Goal: Task Accomplishment & Management: Manage account settings

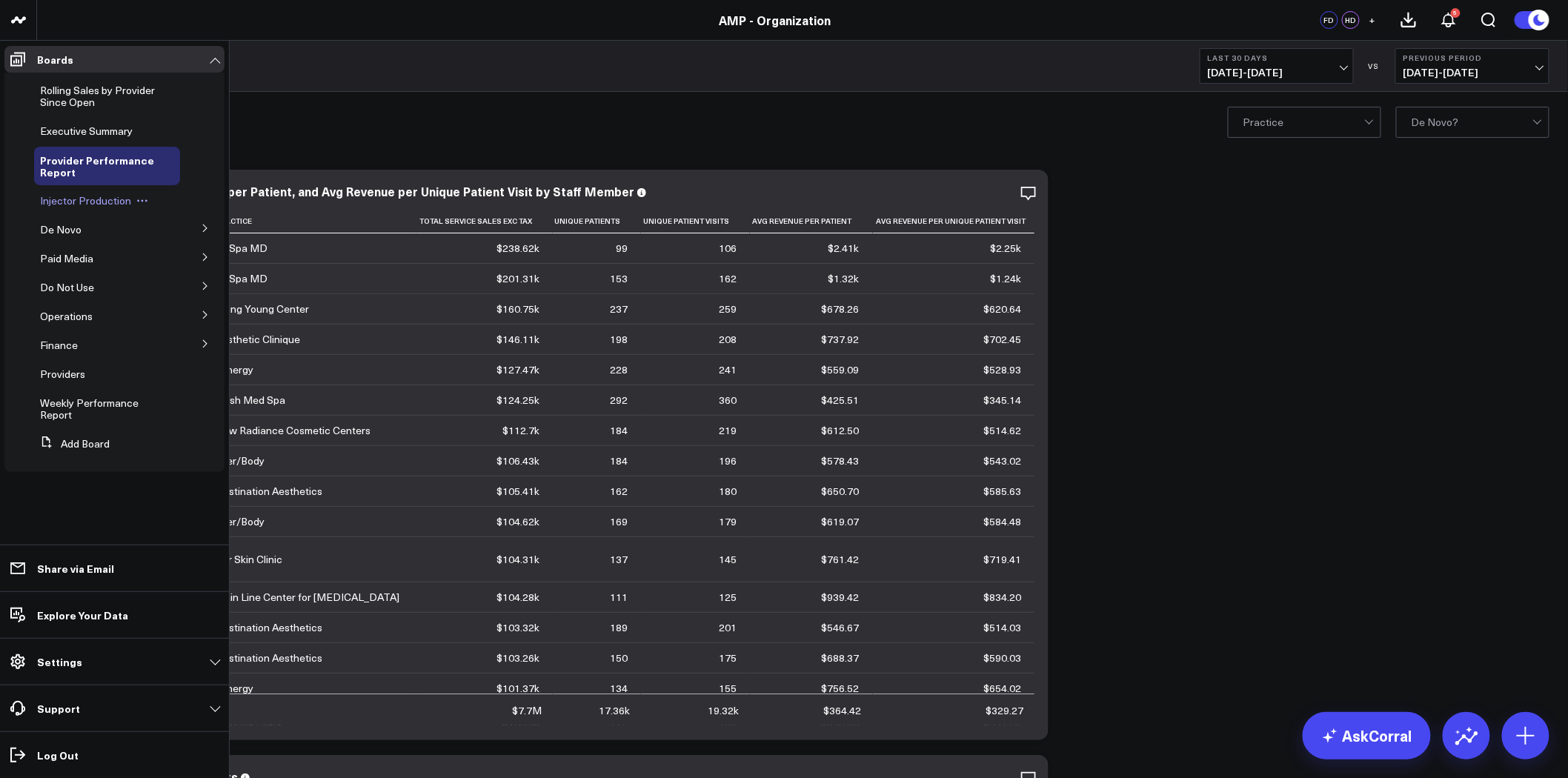
click at [97, 203] on span "Injector Production" at bounding box center [85, 200] width 91 height 14
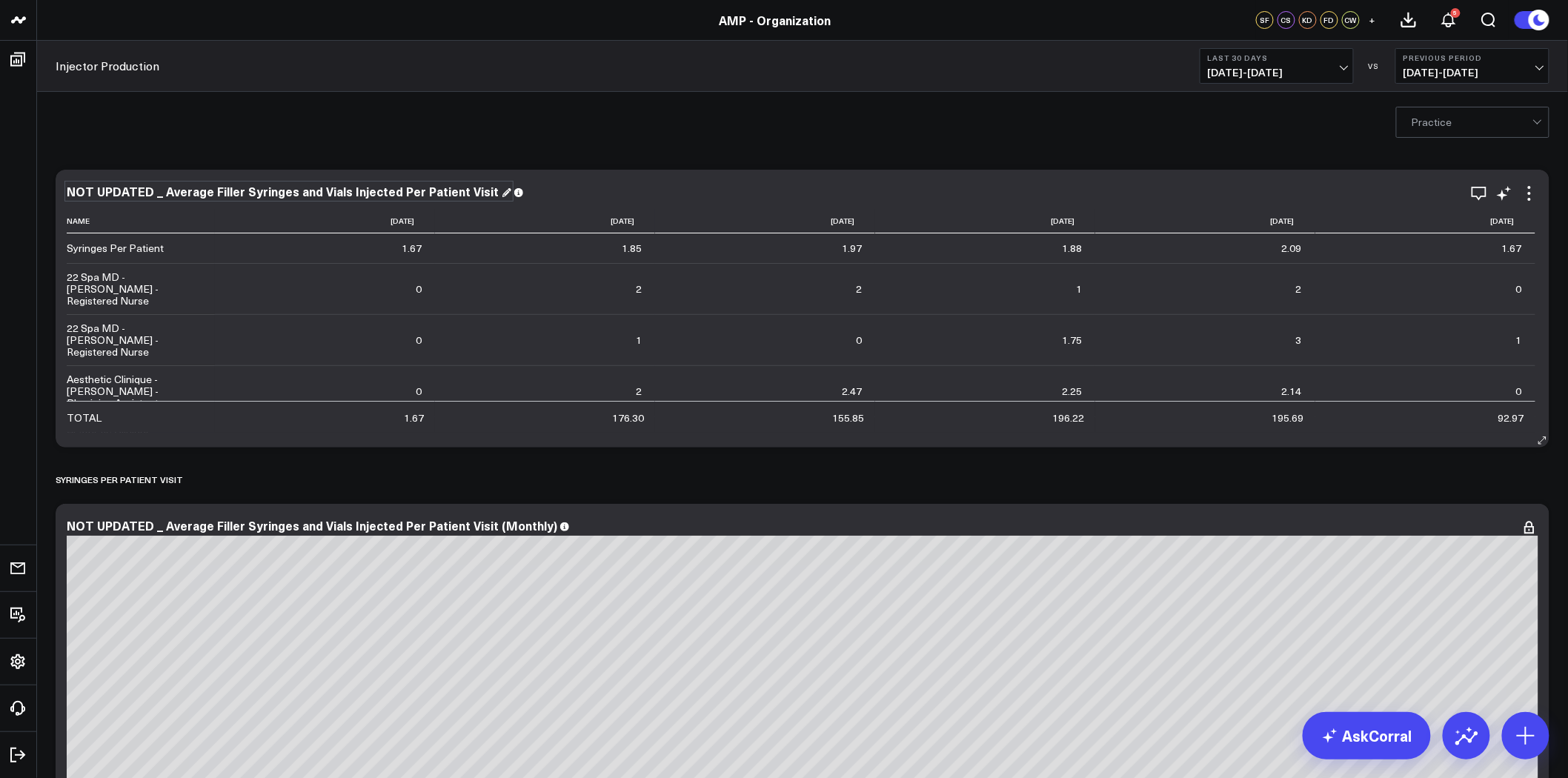
drag, startPoint x: 157, startPoint y: 189, endPoint x: 119, endPoint y: 188, distance: 38.0
click at [119, 188] on div "NOT UPDATED _ Average Filler Syringes and Vials Injected Per Patient Visit" at bounding box center [289, 191] width 445 height 17
drag, startPoint x: 159, startPoint y: 188, endPoint x: 62, endPoint y: 189, distance: 97.0
click at [62, 189] on div "NOT UPDATED _ Average Filler Syringes and Vials Injected Per Patient Visit Name…" at bounding box center [802, 309] width 1494 height 278
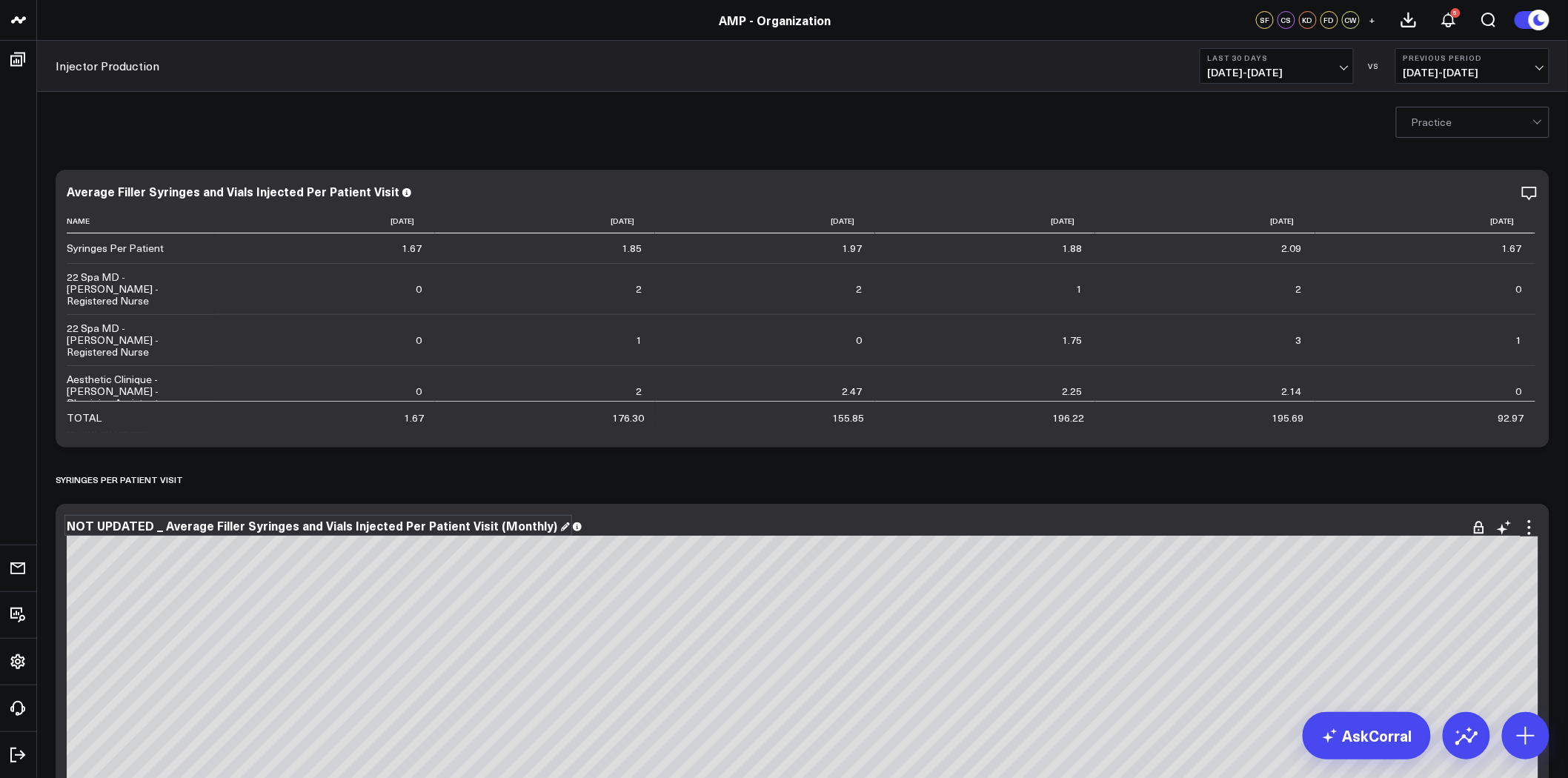
click at [152, 523] on div "NOT UPDATED _ Average Filler Syringes and Vials Injected Per Patient Visit (Mon…" at bounding box center [319, 525] width 503 height 17
click at [160, 526] on div "NOT UPDATED _ Average Filler Syringes and Vials Injected Per Patient Visit (Mon…" at bounding box center [319, 525] width 503 height 17
drag, startPoint x: 159, startPoint y: 526, endPoint x: 64, endPoint y: 523, distance: 95.0
click at [64, 523] on div "NOT UPDATED _ Average Filler Syringes and Vials Injected Per Patient Visit (Mon…" at bounding box center [802, 789] width 1494 height 570
click at [324, 146] on div "Practice" at bounding box center [802, 121] width 1531 height 59
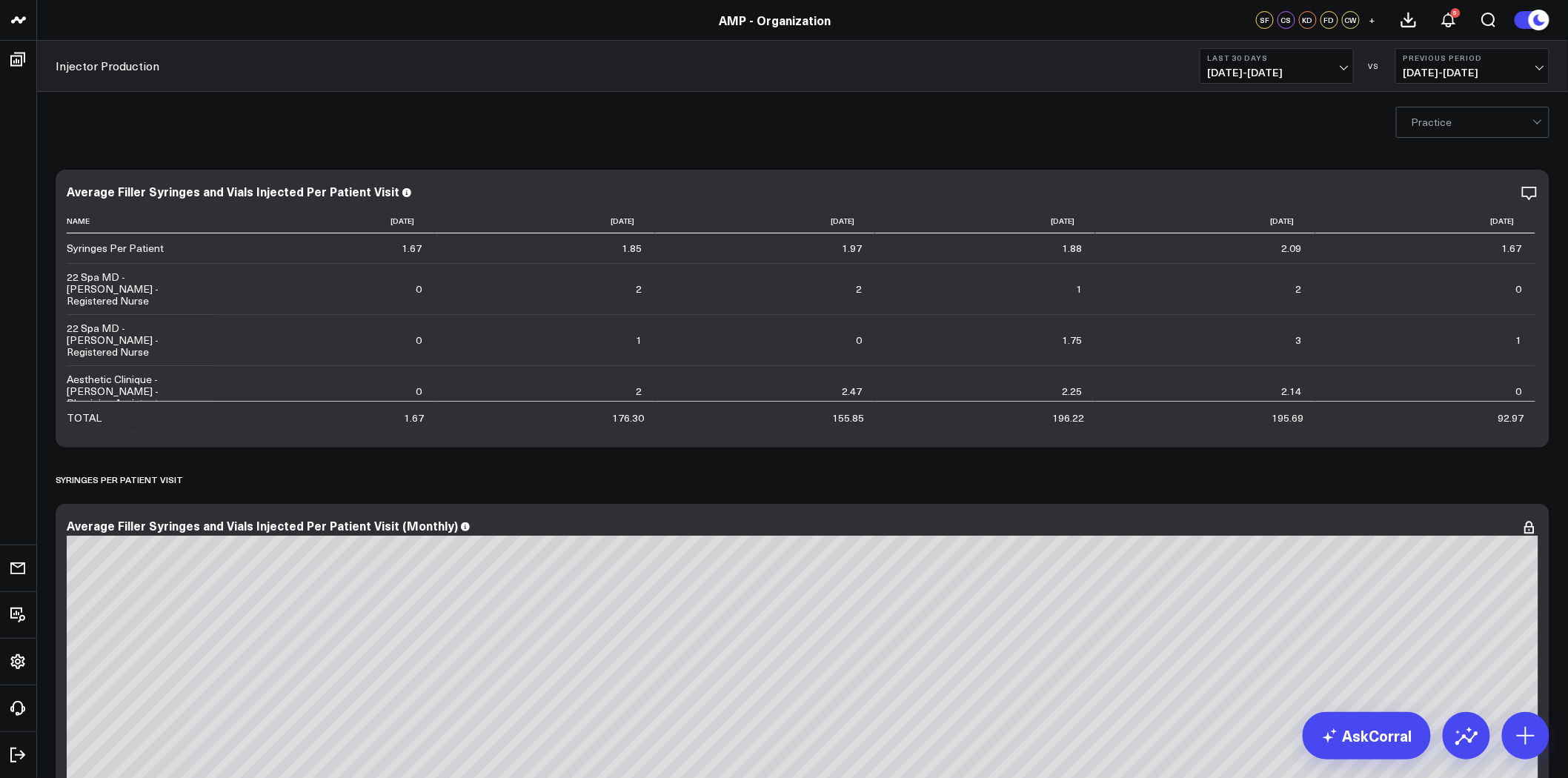
click at [136, 65] on link "Injector Production" at bounding box center [107, 66] width 104 height 17
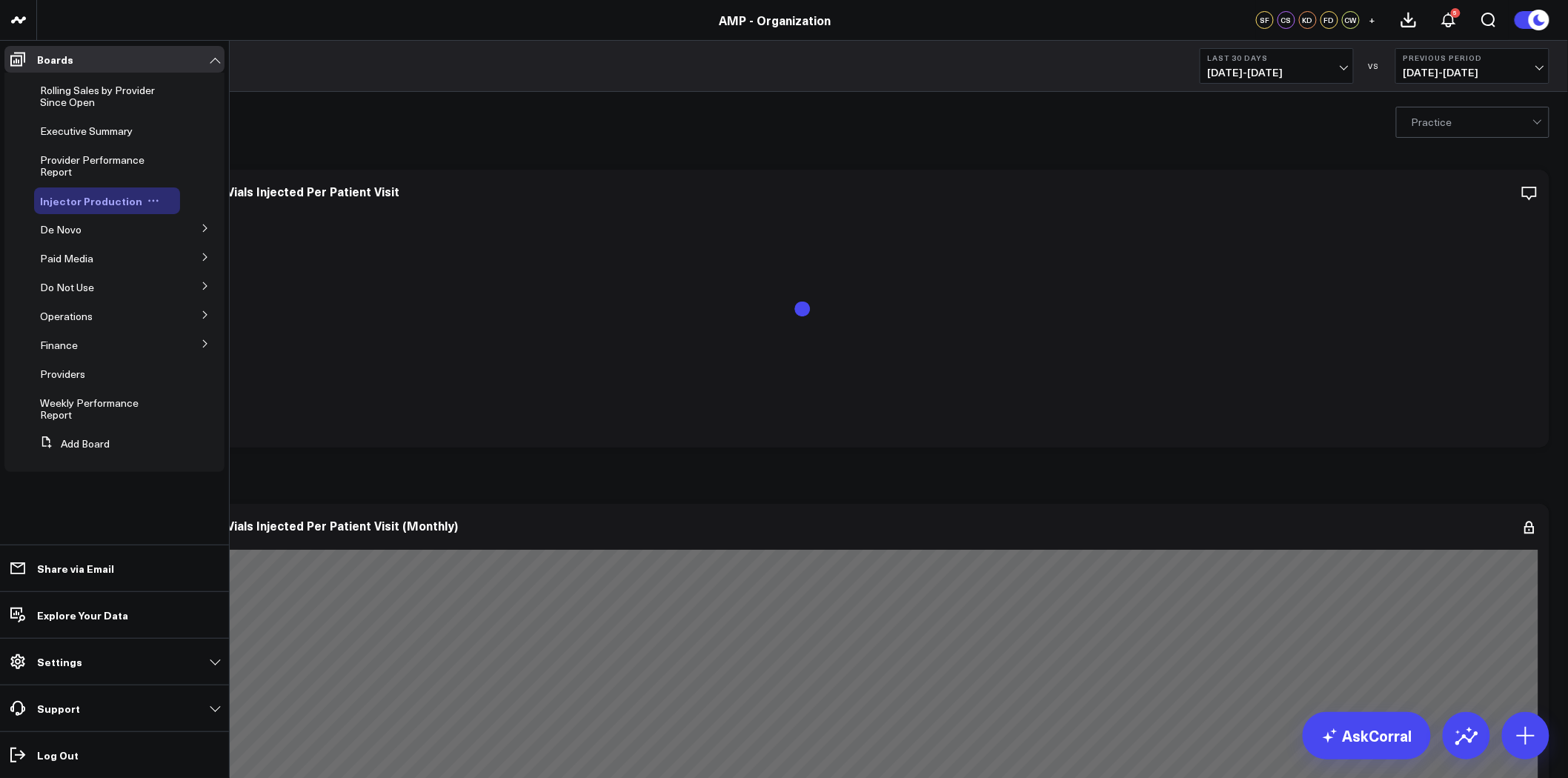
click at [147, 198] on icon at bounding box center [153, 201] width 12 height 12
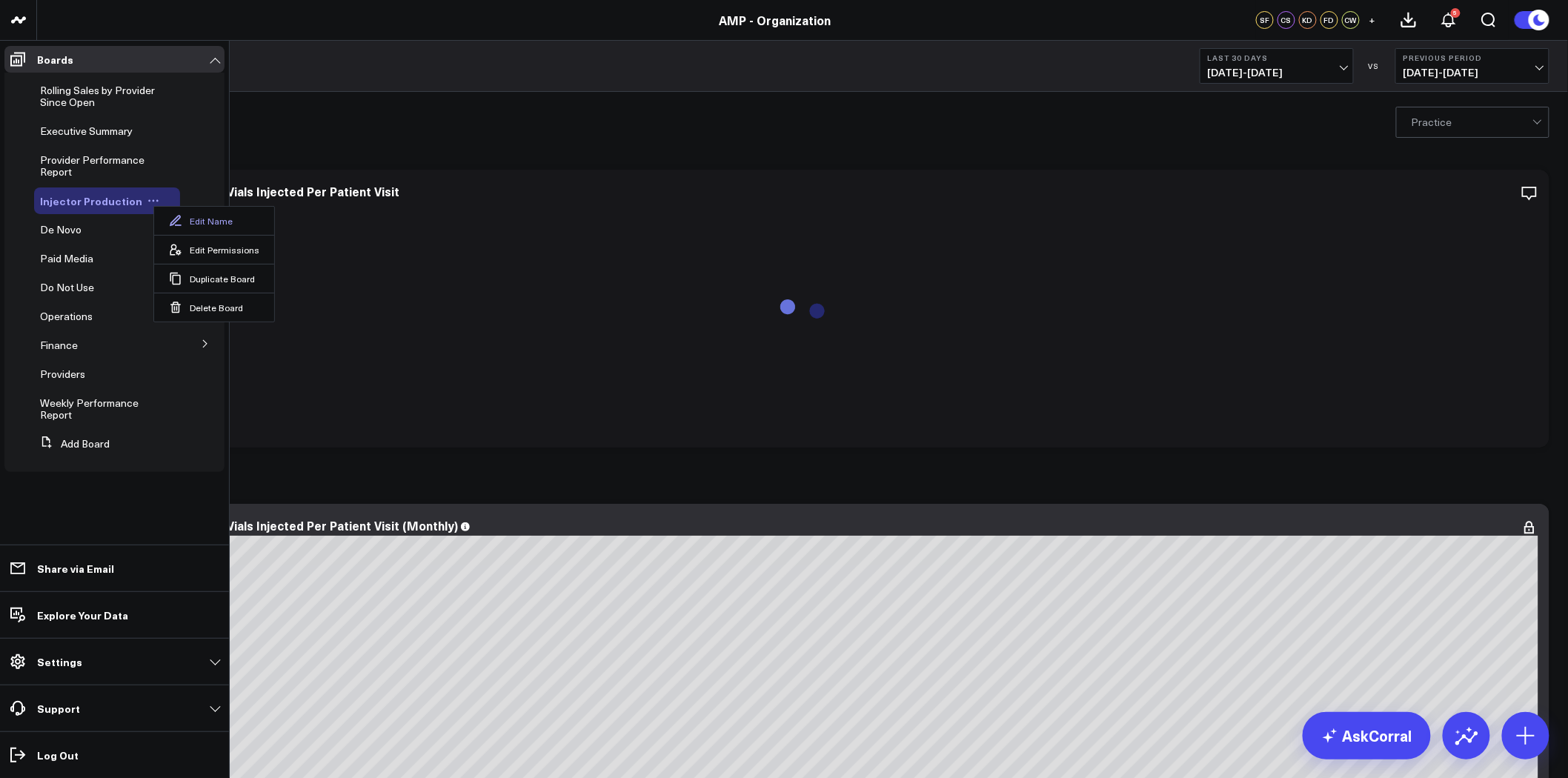
click at [223, 223] on button "Edit Name" at bounding box center [214, 220] width 120 height 28
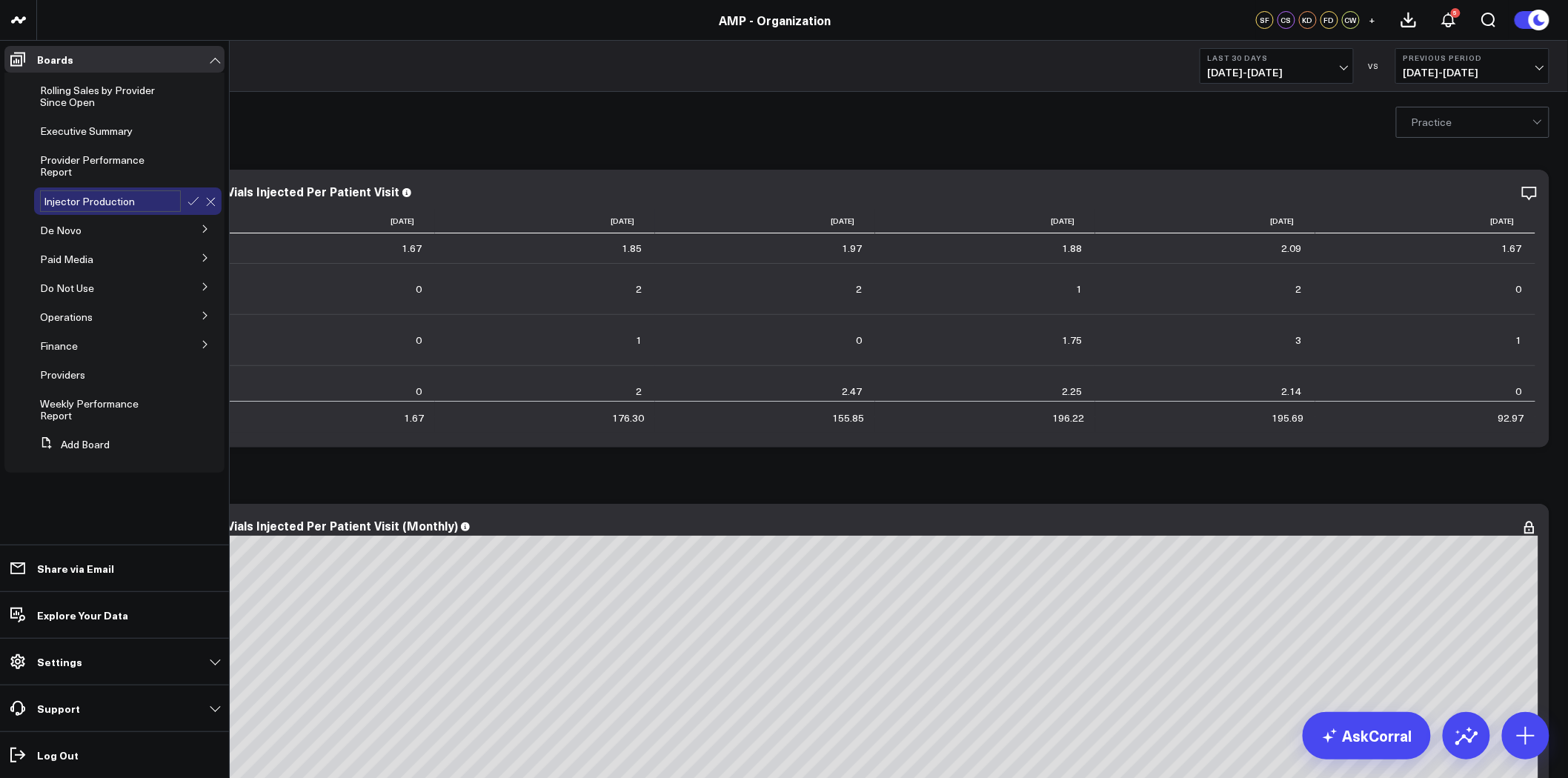
click at [132, 201] on input "Injector Production" at bounding box center [110, 201] width 140 height 22
type input "Injector Production DO NOT USE"
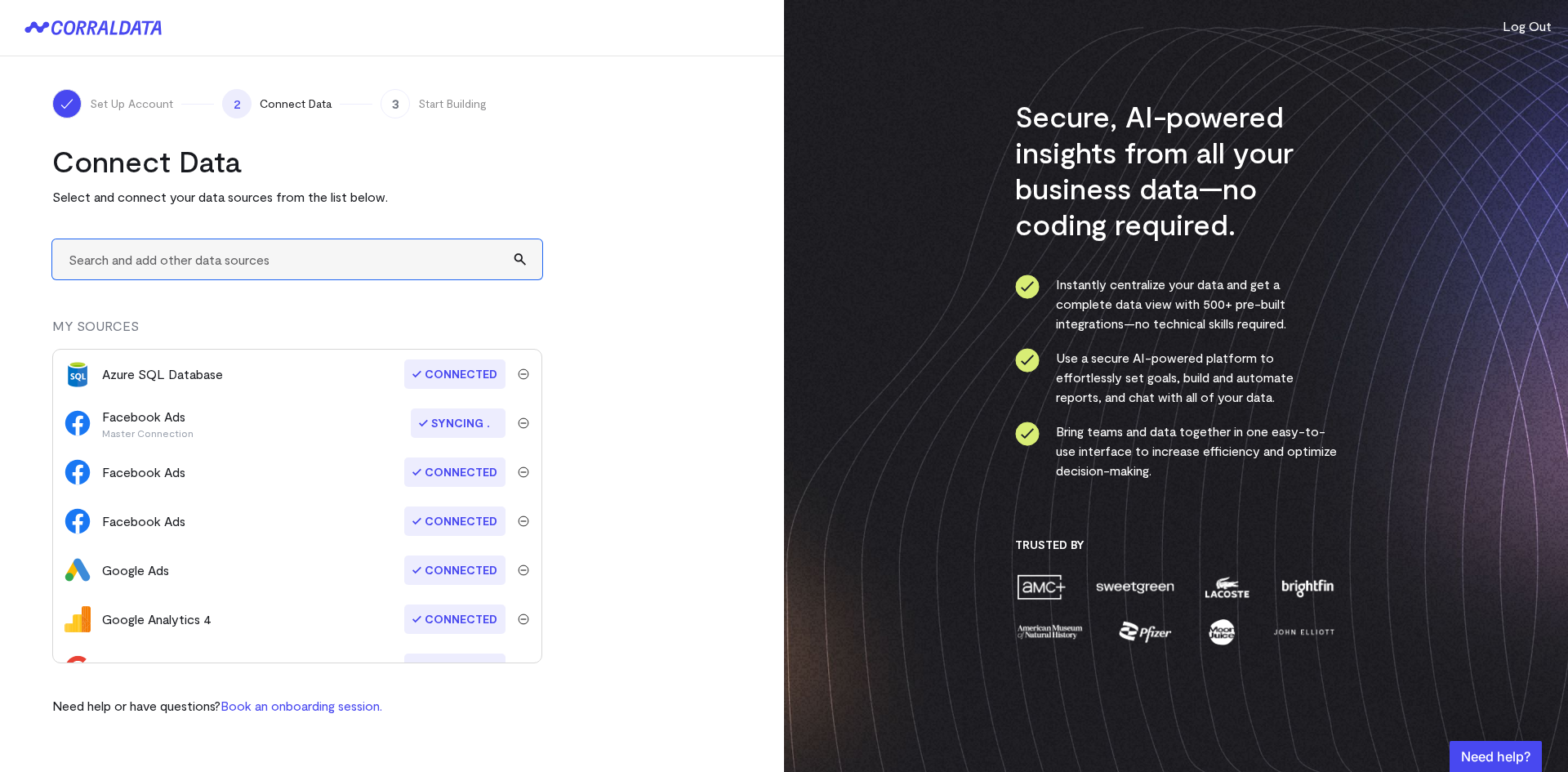
click at [336, 254] on input "text" at bounding box center [297, 259] width 490 height 40
click at [518, 262] on input "text" at bounding box center [297, 259] width 490 height 40
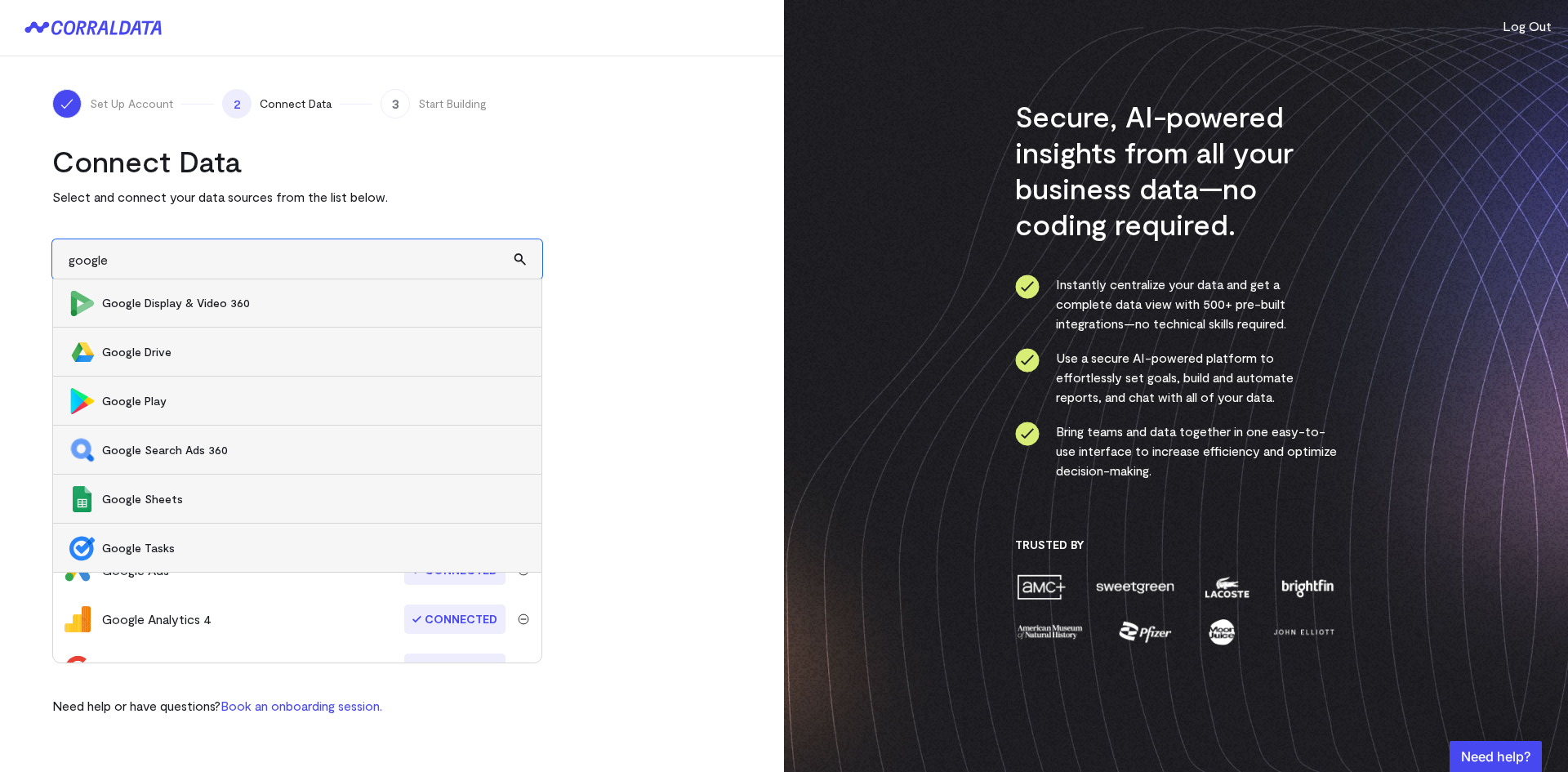
scroll to position [590, 0]
click at [185, 502] on span "Google Sheets" at bounding box center [313, 499] width 423 height 17
type input "Google Sheets"
